Goal: Task Accomplishment & Management: Use online tool/utility

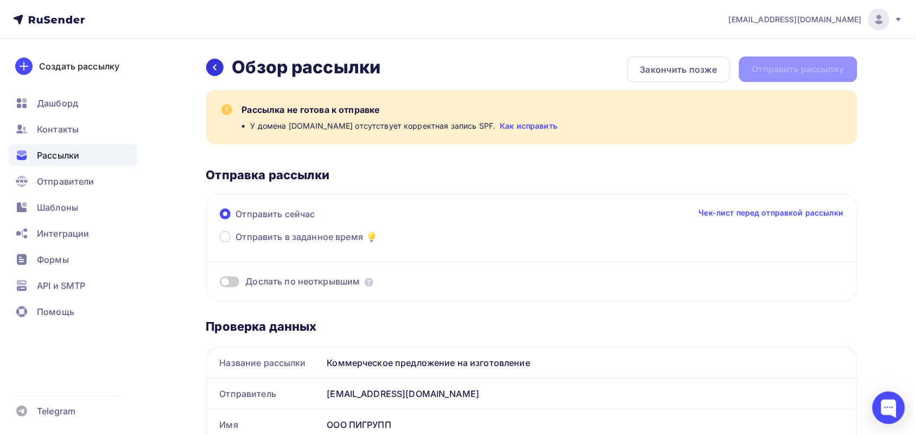
click at [208, 68] on div at bounding box center [214, 67] width 17 height 17
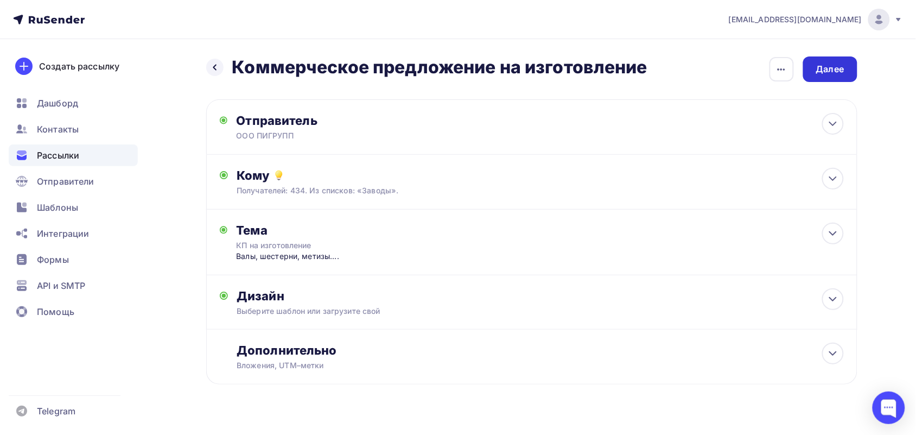
click at [842, 63] on div "Далее" at bounding box center [830, 69] width 28 height 12
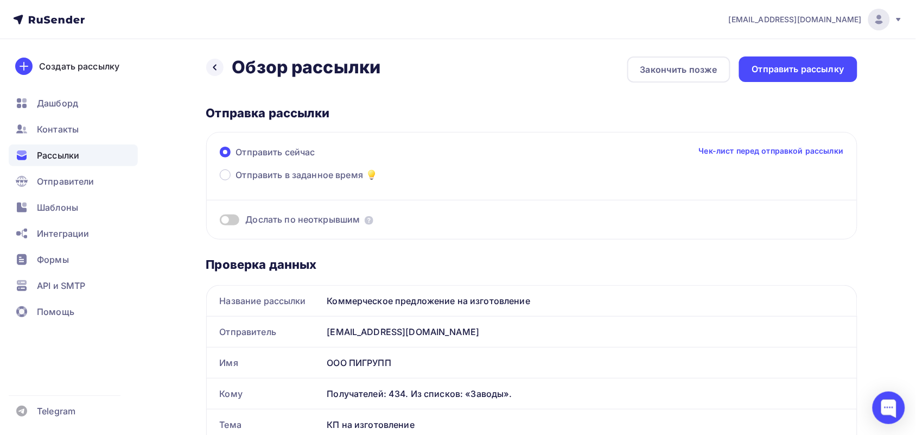
click at [842, 63] on div "Отправить рассылку" at bounding box center [798, 69] width 92 height 12
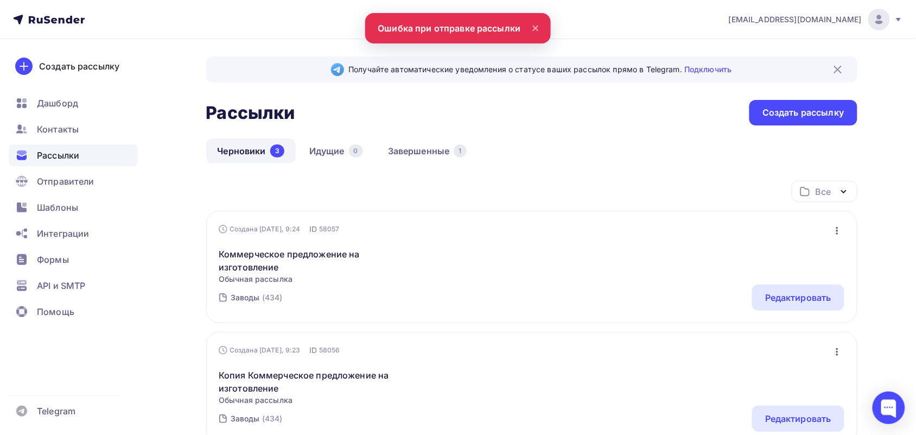
click at [834, 230] on icon "button" at bounding box center [837, 230] width 13 height 13
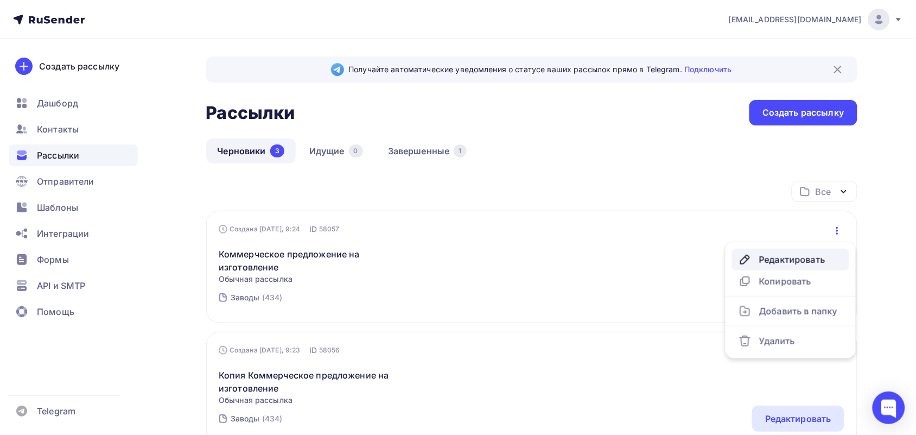
click at [809, 262] on div "Редактировать" at bounding box center [791, 259] width 104 height 13
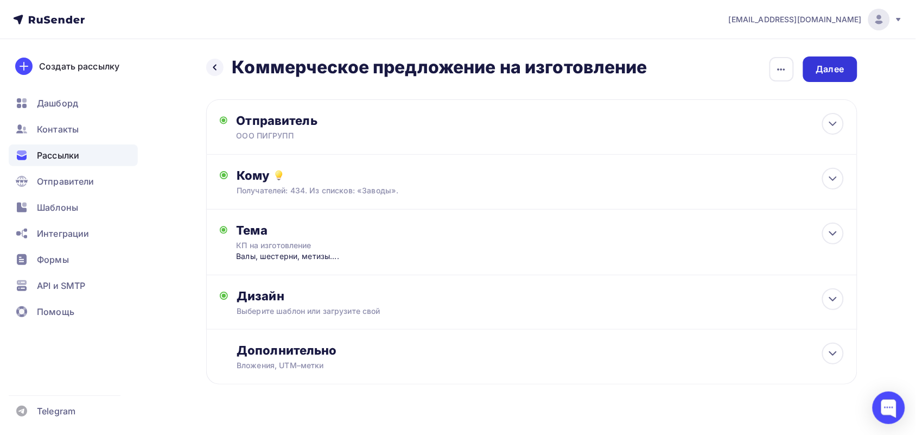
click at [835, 60] on div "Далее" at bounding box center [830, 69] width 54 height 26
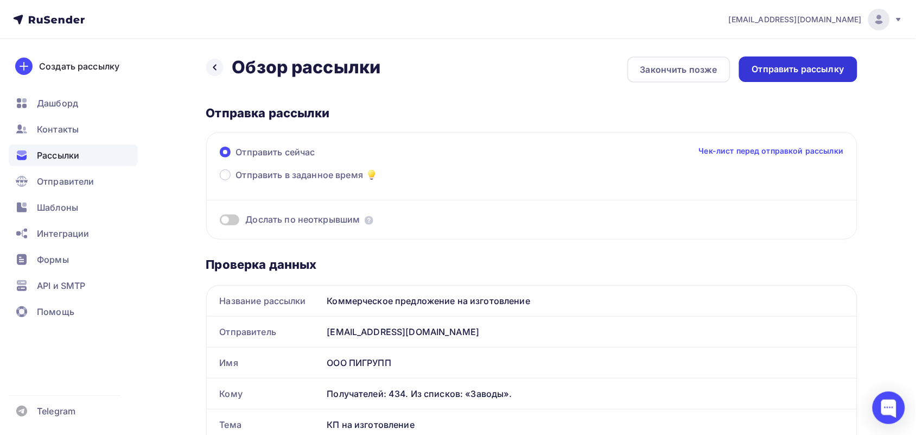
click at [833, 68] on div "Отправить рассылку" at bounding box center [798, 69] width 92 height 12
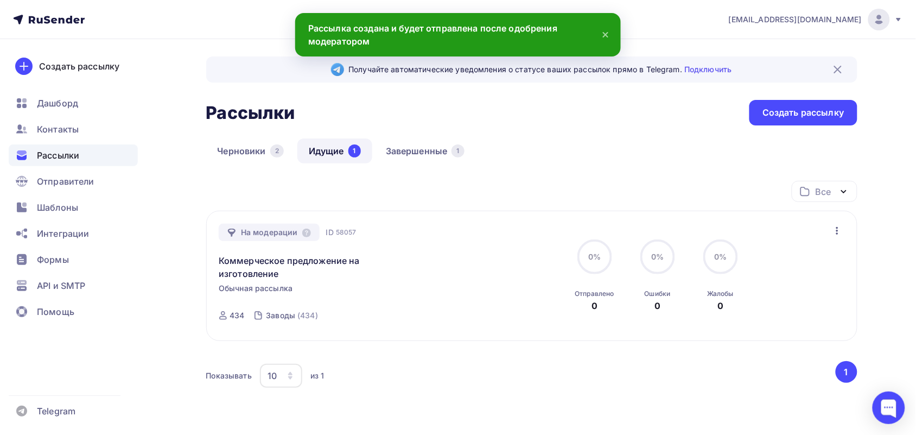
scroll to position [63, 0]
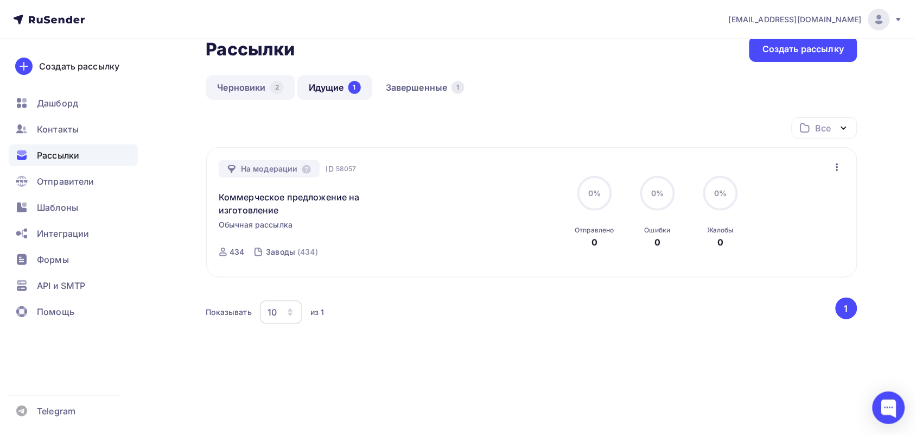
click at [237, 86] on link "Черновики 2" at bounding box center [250, 87] width 89 height 25
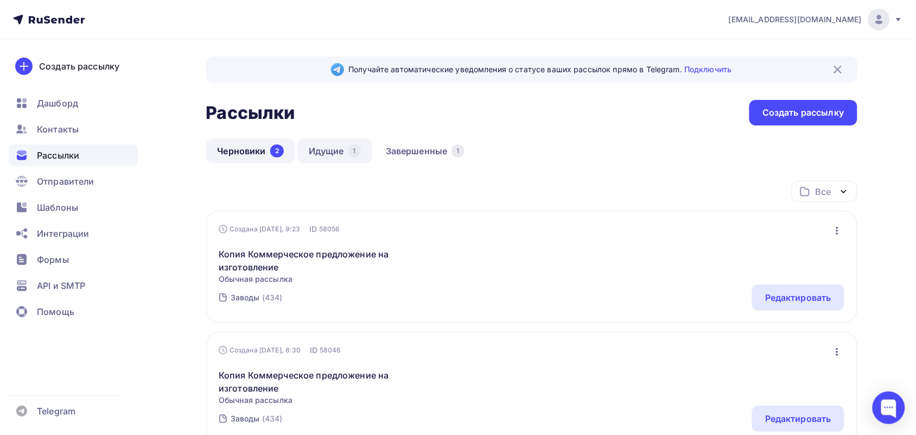
click at [326, 155] on link "Идущие 1" at bounding box center [334, 150] width 75 height 25
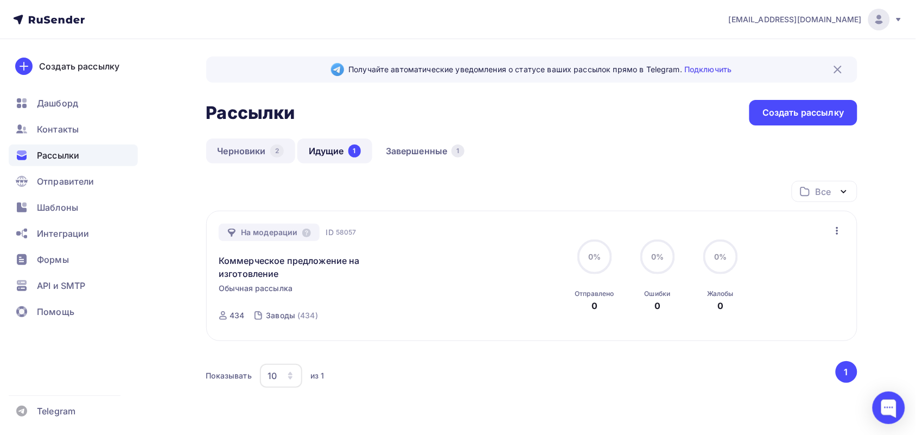
click at [271, 155] on link "Черновики 2" at bounding box center [250, 150] width 89 height 25
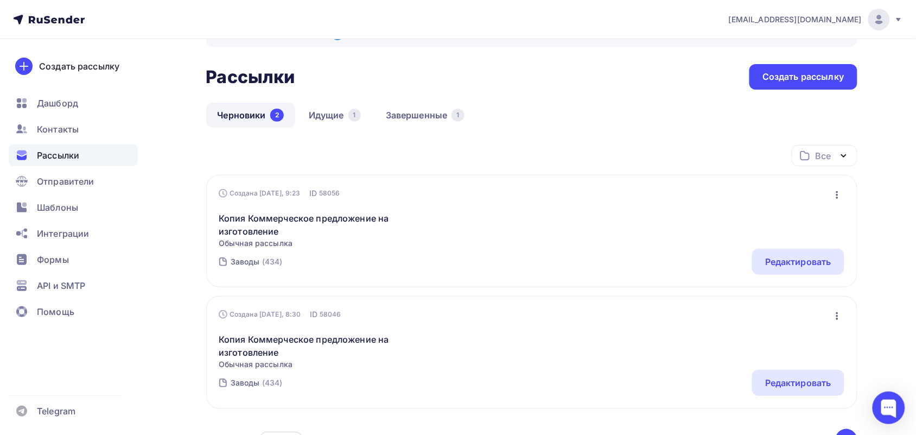
scroll to position [68, 0]
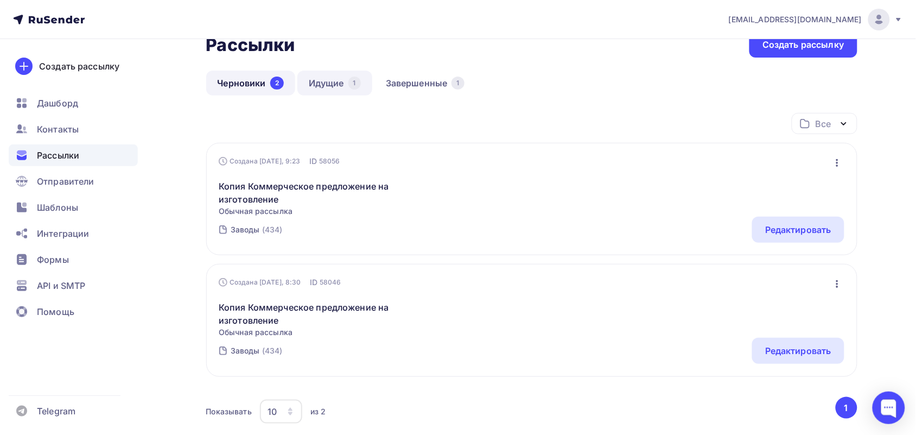
click at [308, 78] on link "Идущие 1" at bounding box center [334, 83] width 75 height 25
